Goal: Browse casually: Explore the website without a specific task or goal

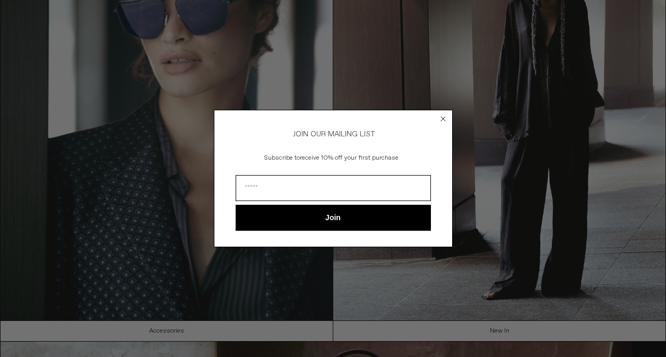
click at [445, 117] on circle "Close dialog" at bounding box center [443, 119] width 10 height 10
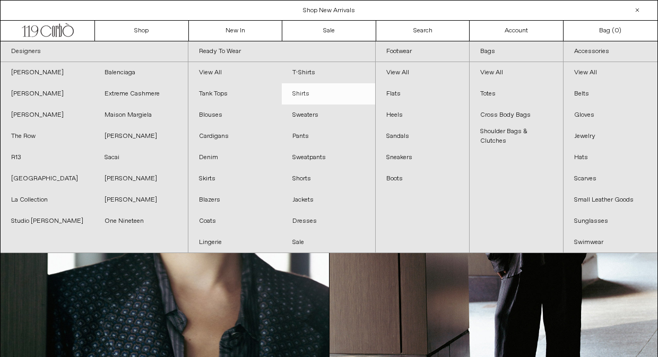
click at [301, 95] on link "Shirts" at bounding box center [328, 93] width 93 height 21
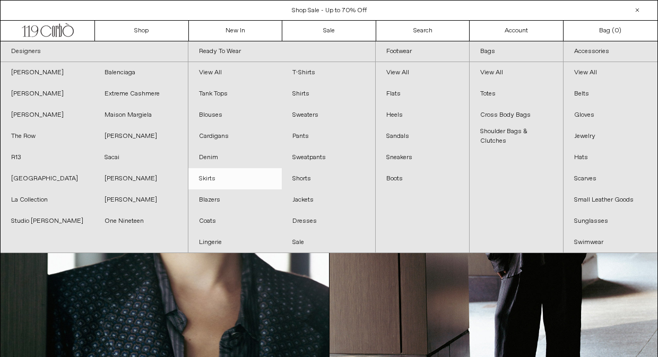
click at [205, 178] on link "Skirts" at bounding box center [234, 178] width 93 height 21
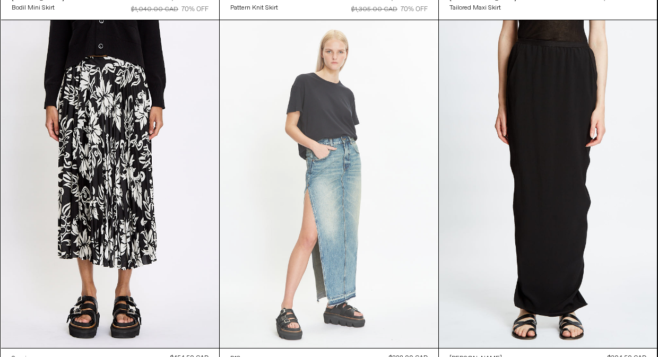
scroll to position [1124, 0]
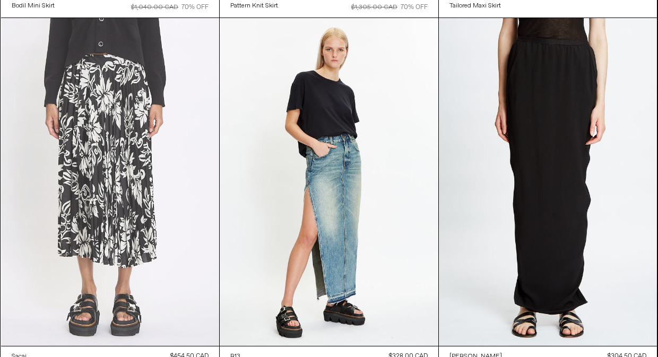
click at [108, 207] on at bounding box center [110, 181] width 219 height 327
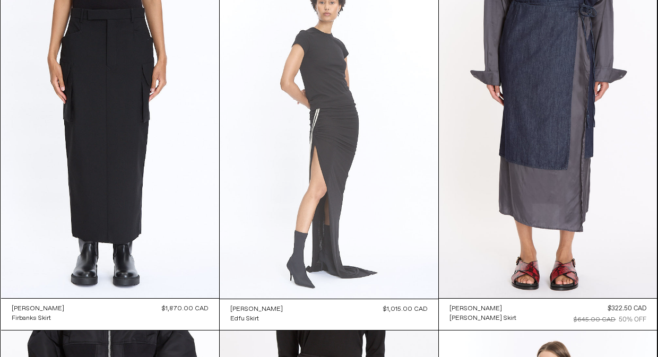
scroll to position [0, 0]
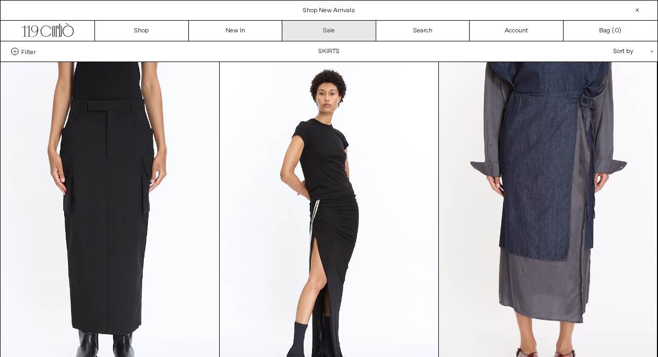
click at [329, 31] on link "Sale" at bounding box center [329, 31] width 94 height 20
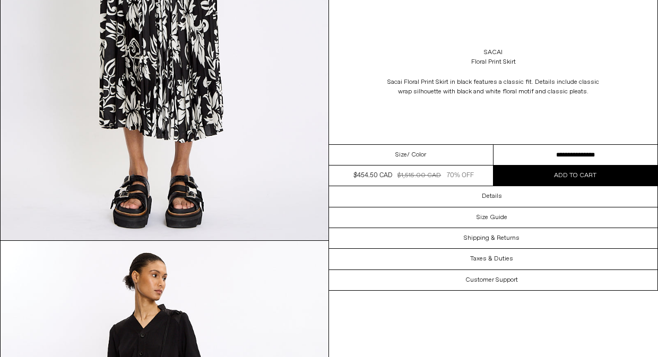
scroll to position [17, 0]
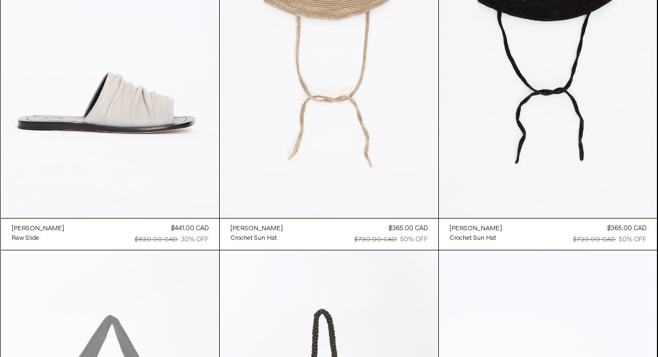
scroll to position [1173, 0]
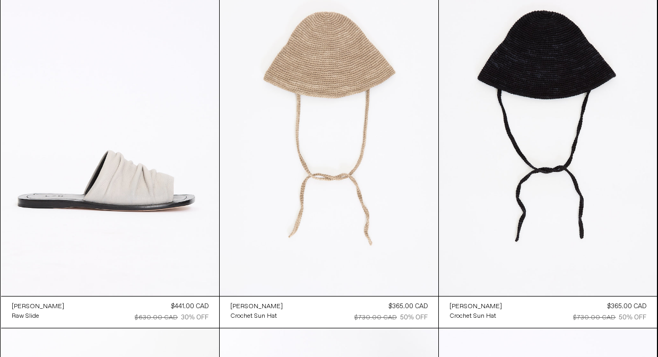
click at [326, 93] on at bounding box center [329, 132] width 219 height 328
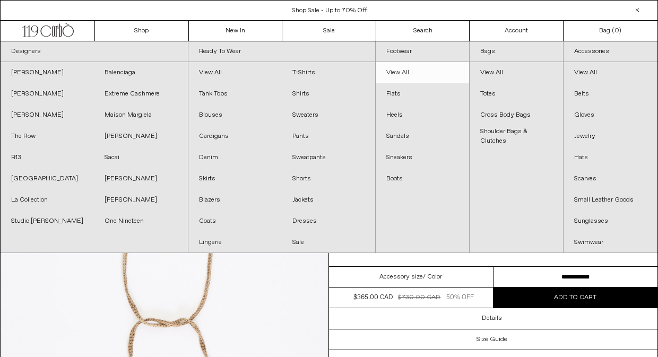
click at [403, 74] on link "View All" at bounding box center [422, 72] width 93 height 21
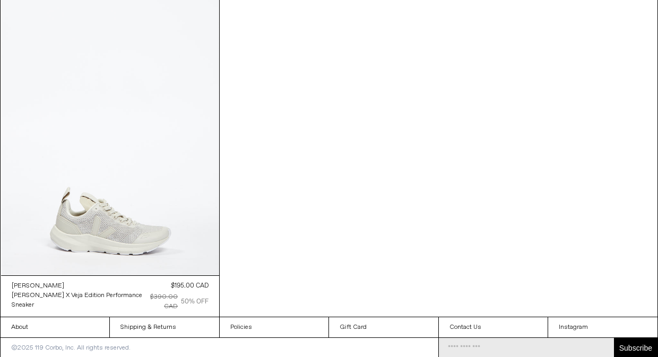
scroll to position [7308, 0]
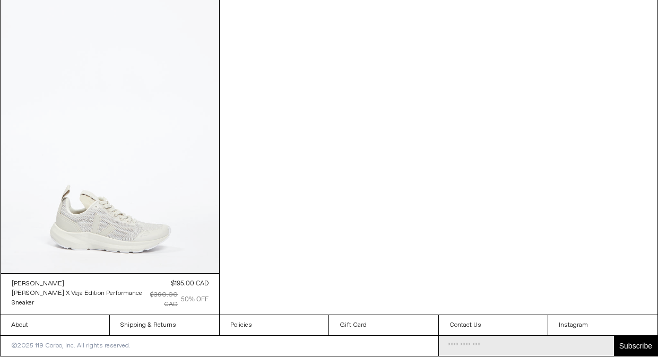
click at [99, 245] on at bounding box center [110, 109] width 219 height 327
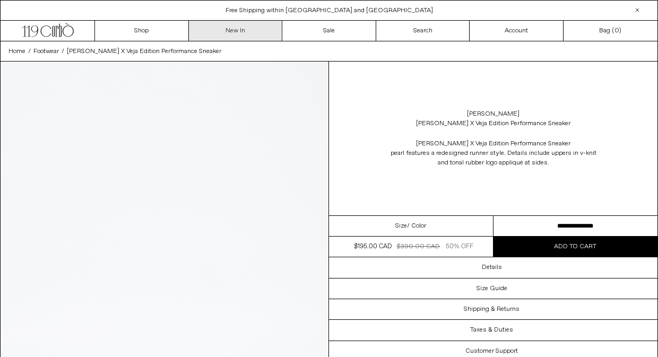
click at [237, 30] on link "New In" at bounding box center [236, 31] width 94 height 20
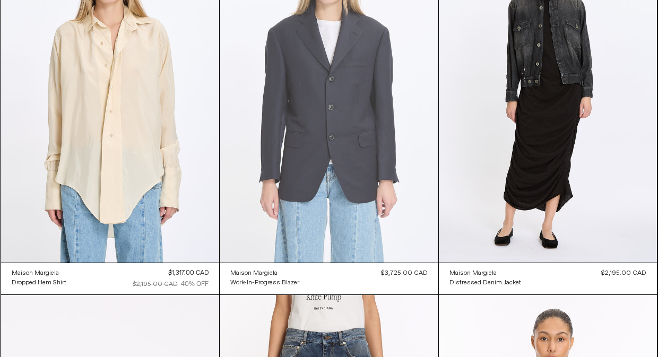
scroll to position [17185, 0]
